Goal: Task Accomplishment & Management: Use online tool/utility

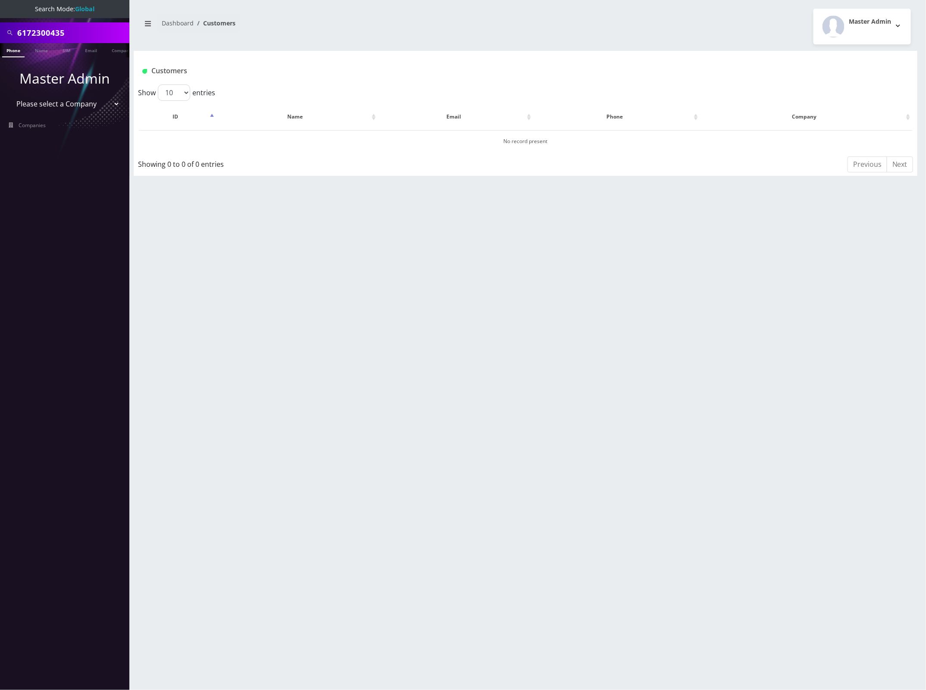
click at [49, 33] on input "6172300435" at bounding box center [72, 33] width 110 height 16
paste input "3202910029"
type input "3202910029"
click at [16, 48] on link "Phone" at bounding box center [13, 50] width 22 height 14
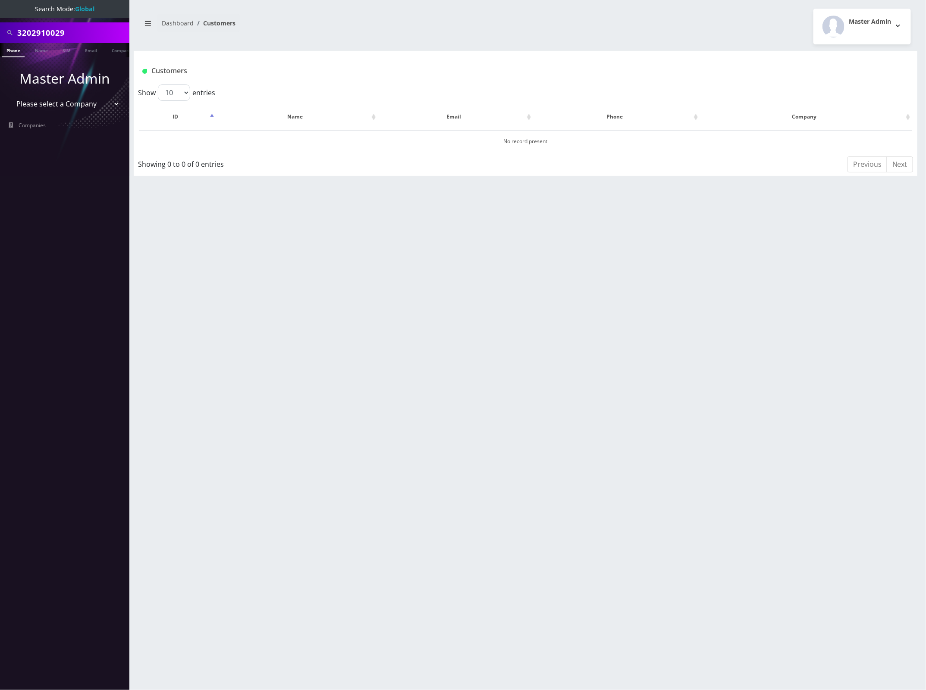
click at [50, 37] on input "3202910029" at bounding box center [72, 33] width 110 height 16
paste input "890124035710918017"
type input "8901240357109180179"
click at [66, 50] on link "SIM" at bounding box center [66, 50] width 16 height 14
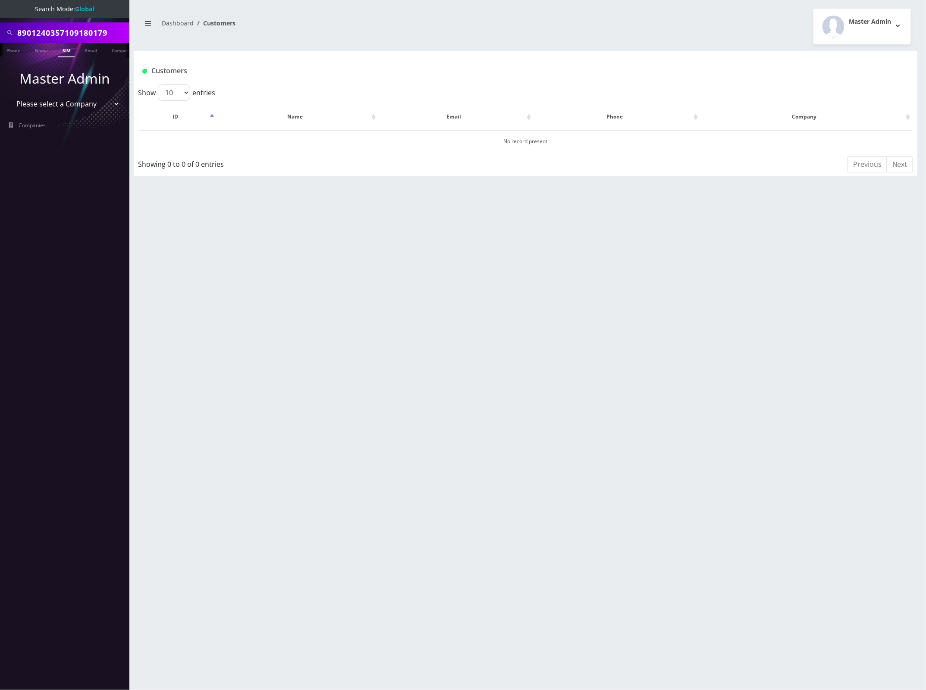
click at [61, 48] on link "SIM" at bounding box center [66, 50] width 16 height 14
click at [63, 31] on input "8901240357109180179" at bounding box center [72, 33] width 110 height 16
paste input "623280924"
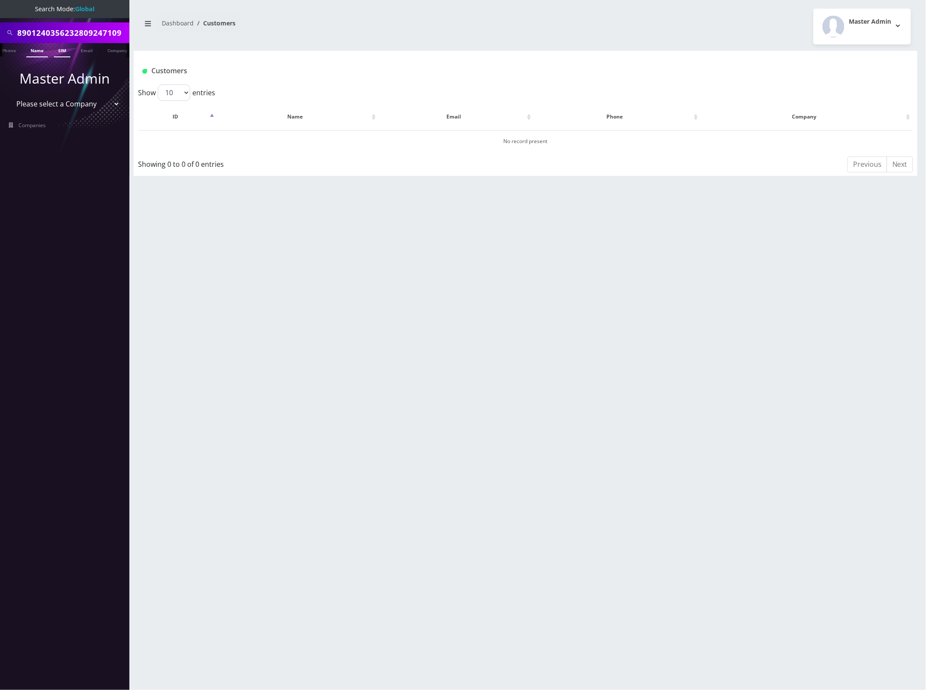
paste input "6232809247"
type input "6232809247"
click at [12, 49] on link "Phone" at bounding box center [9, 50] width 22 height 14
click at [42, 32] on input "6232809247" at bounding box center [72, 33] width 110 height 16
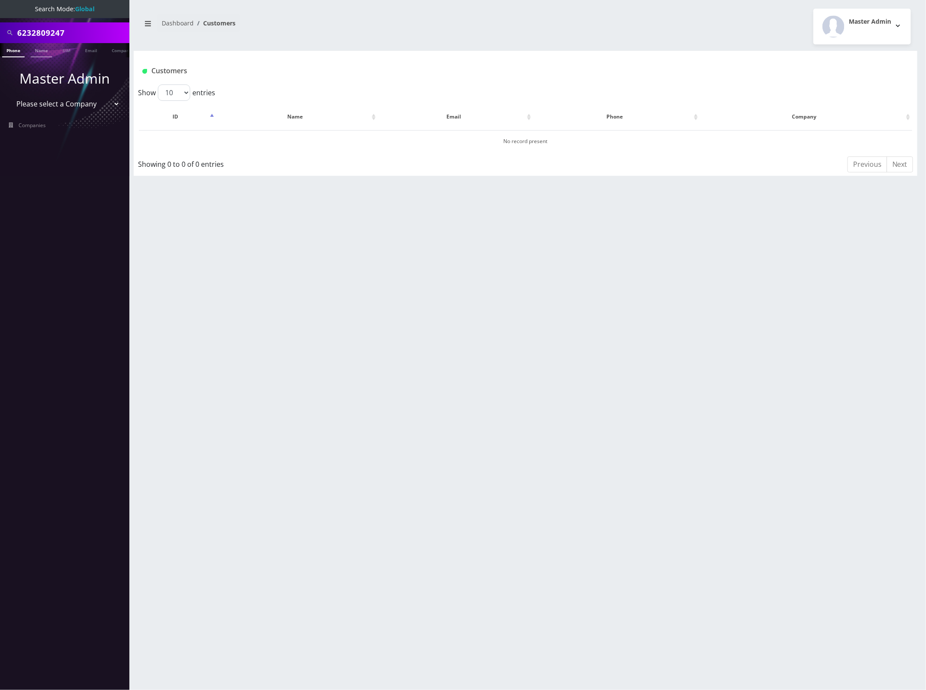
paste input "5043420442"
type input "5043420442"
click at [10, 52] on link "Phone" at bounding box center [13, 50] width 22 height 14
click at [39, 37] on input "5043420442" at bounding box center [72, 33] width 110 height 16
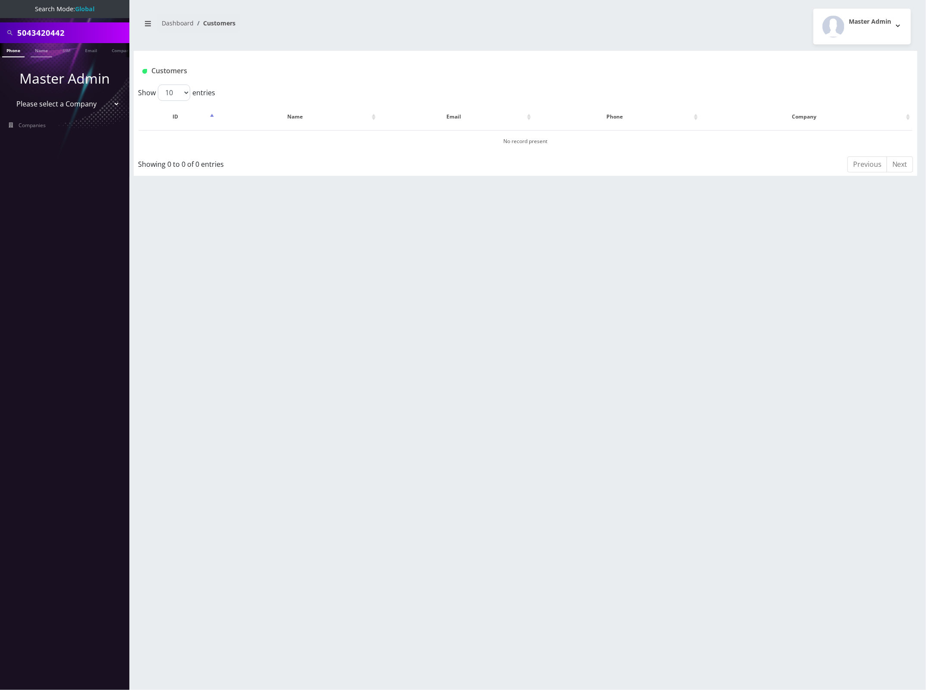
paste input "8901240357109226634"
type input "8901240357109226634"
click at [68, 50] on link "SIM" at bounding box center [66, 50] width 16 height 14
click at [61, 31] on input "8901240357109226634" at bounding box center [72, 33] width 110 height 16
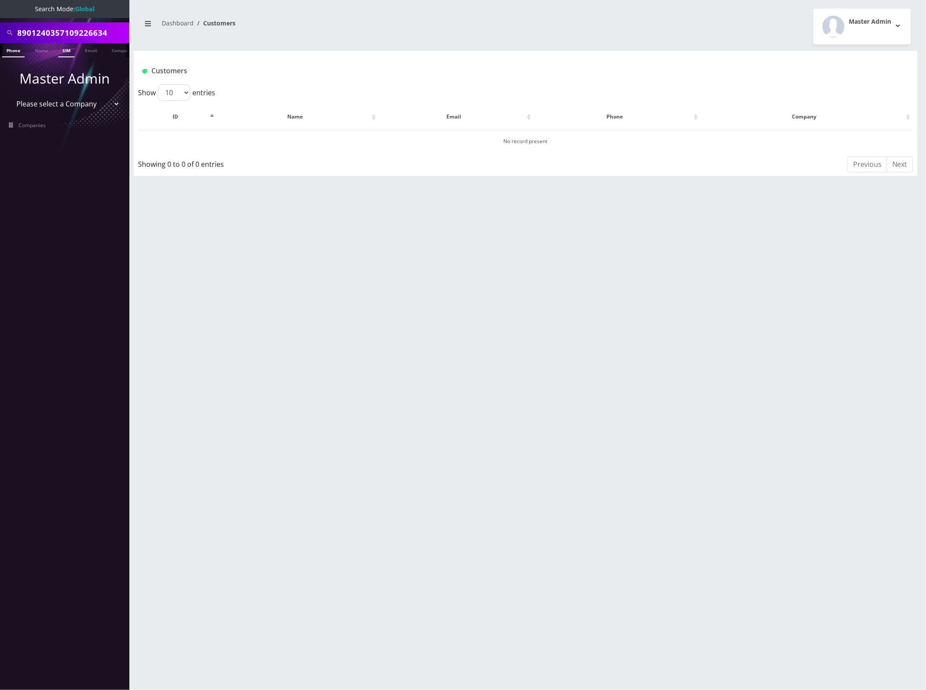
paste input "5202860142"
type input "5202860142"
click at [14, 49] on link "Phone" at bounding box center [13, 50] width 22 height 14
click at [13, 50] on link "Phone" at bounding box center [13, 50] width 22 height 14
click at [40, 30] on input "5202860142" at bounding box center [72, 33] width 110 height 16
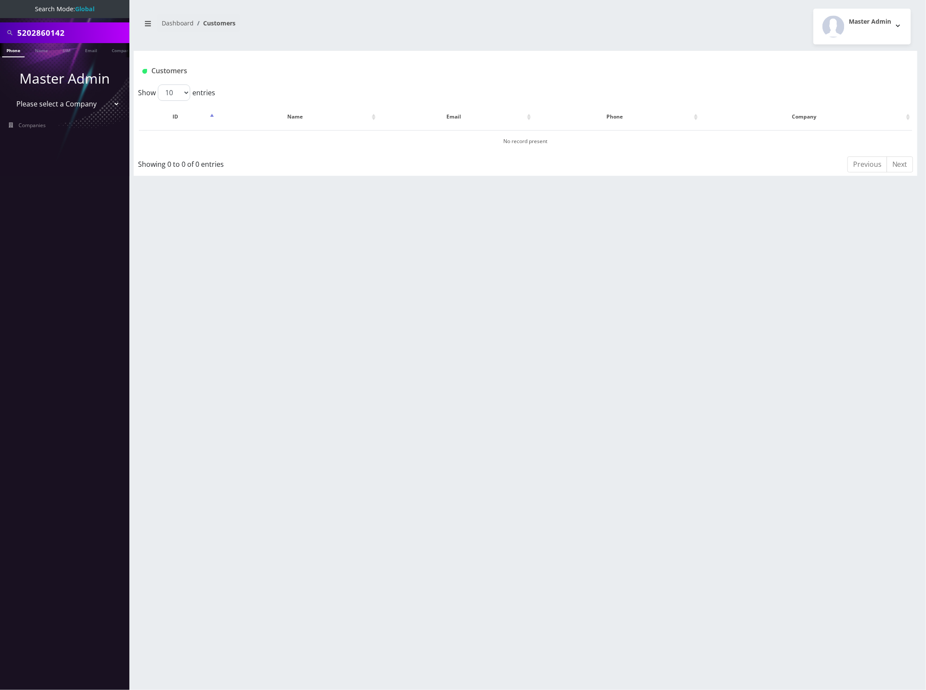
click at [40, 30] on input "5202860142" at bounding box center [72, 33] width 110 height 16
paste input "8901240357105910009"
type input "8901240357105910009"
click at [61, 47] on link "SIM" at bounding box center [66, 50] width 16 height 14
